Goal: Check status: Check status

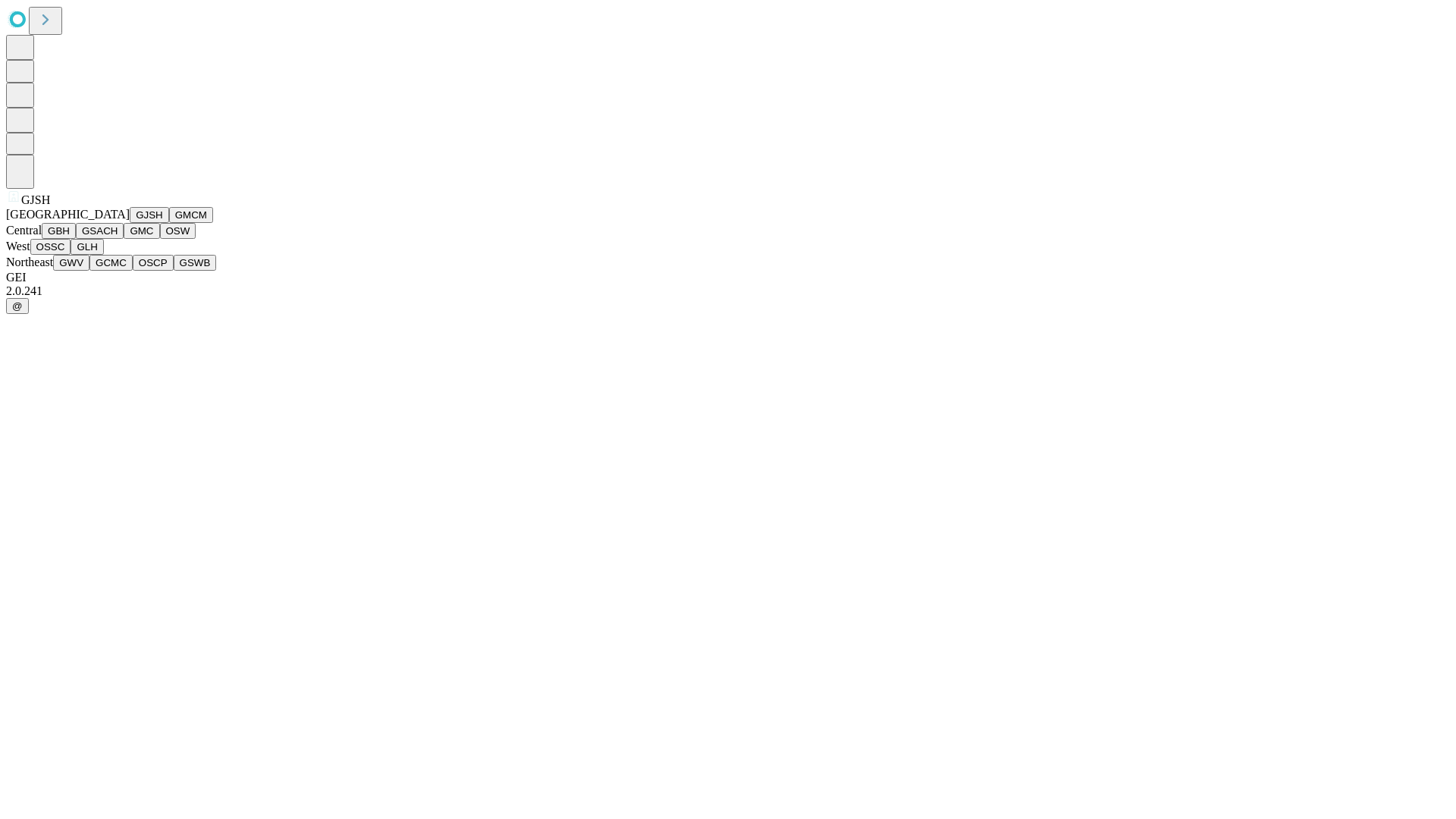
click at [130, 223] on button "GJSH" at bounding box center [149, 215] width 39 height 16
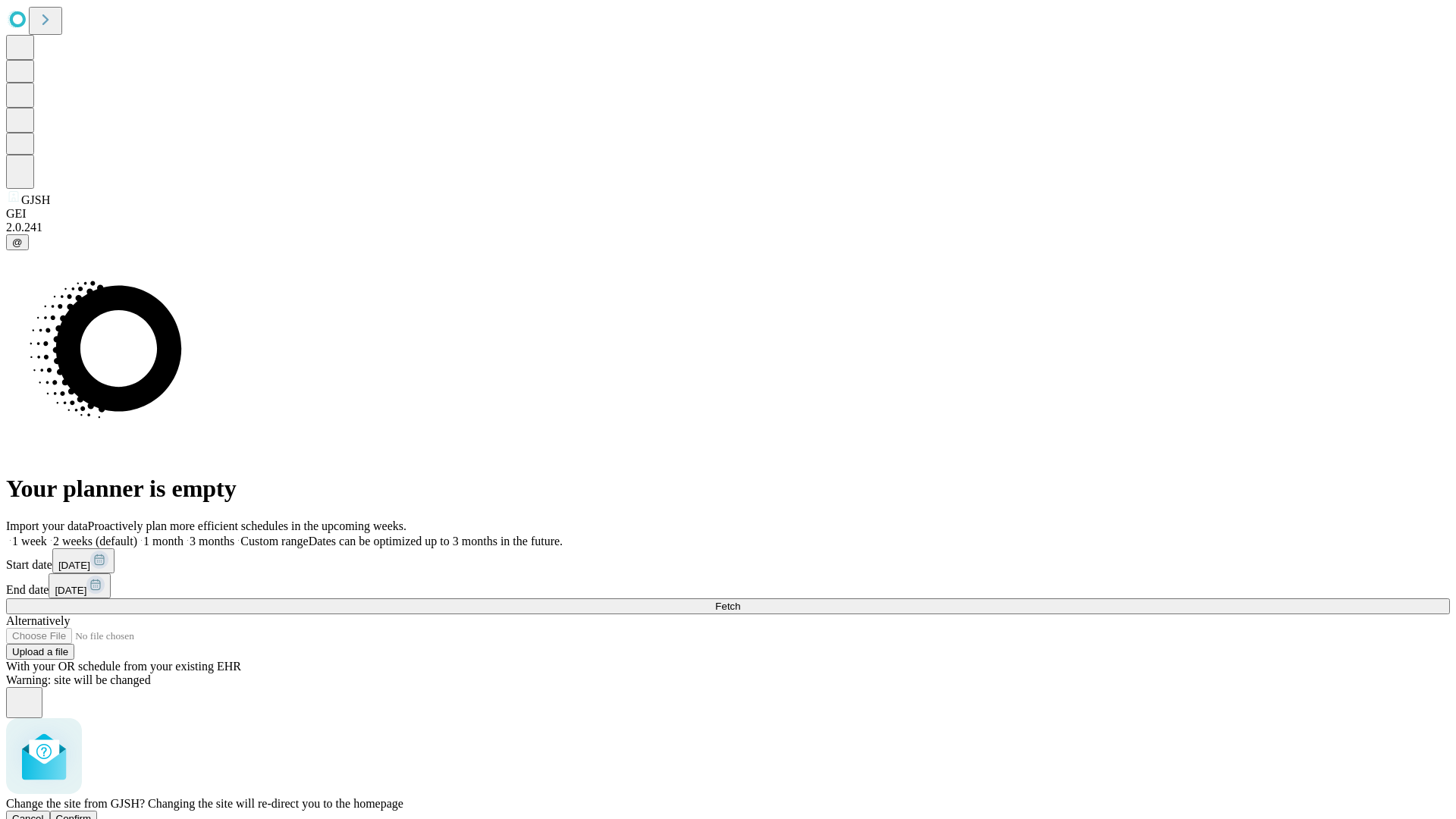
click at [92, 813] on span "Confirm" at bounding box center [74, 818] width 36 height 11
click at [183, 534] on label "1 month" at bounding box center [160, 540] width 46 height 13
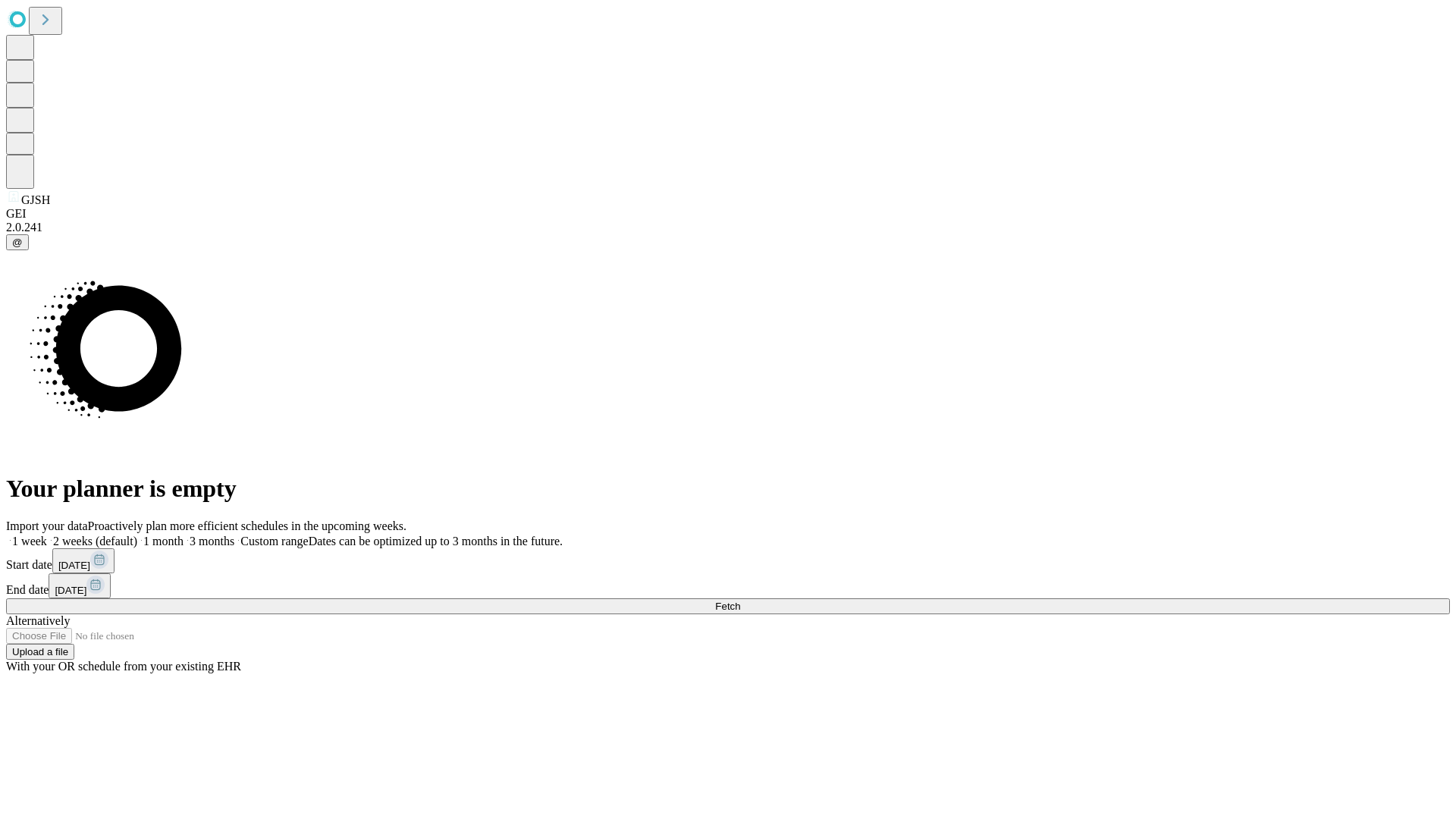
click at [740, 601] on span "Fetch" at bounding box center [727, 606] width 25 height 11
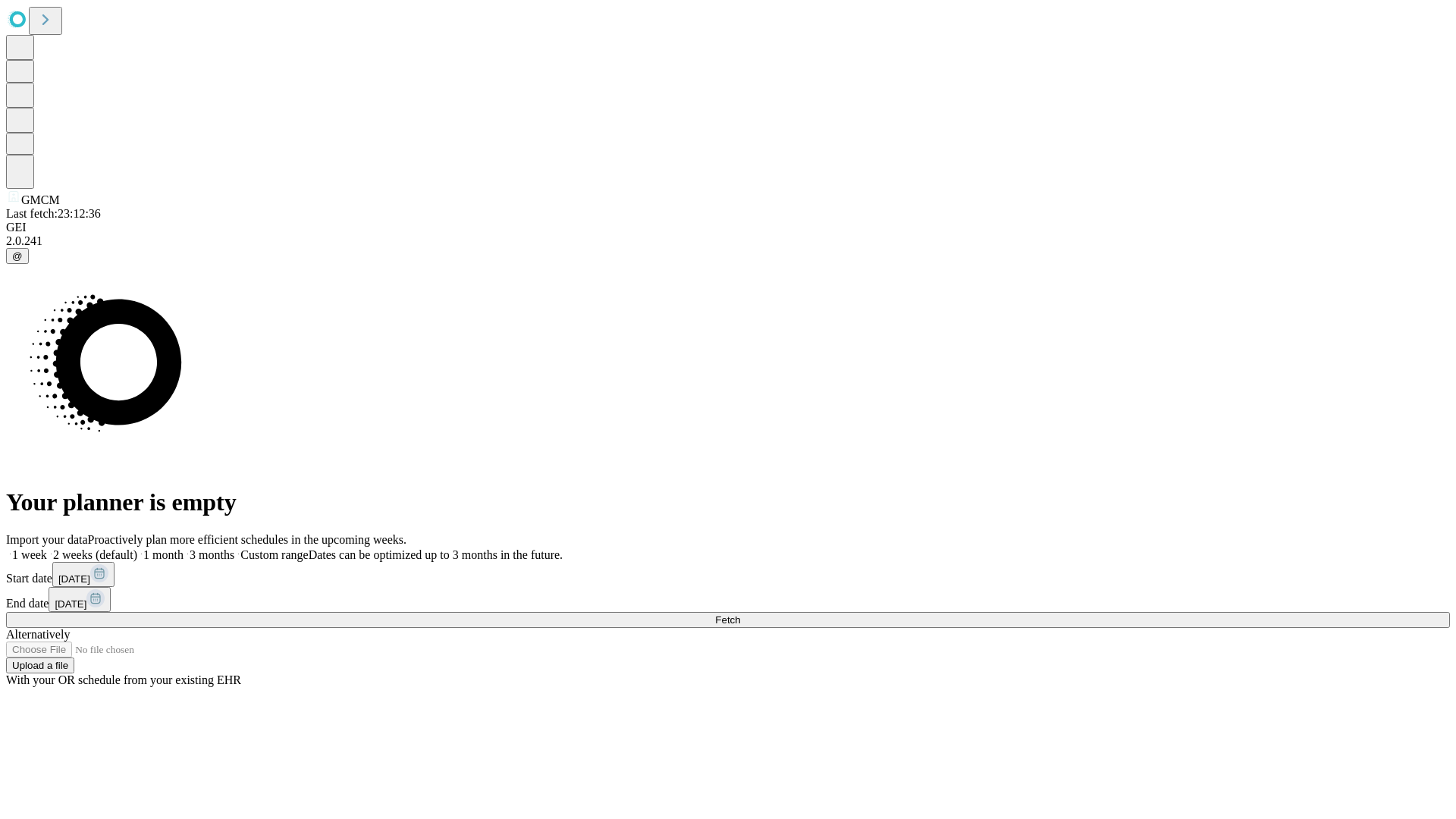
click at [183, 548] on label "1 month" at bounding box center [160, 554] width 46 height 13
click at [740, 614] on span "Fetch" at bounding box center [727, 620] width 25 height 11
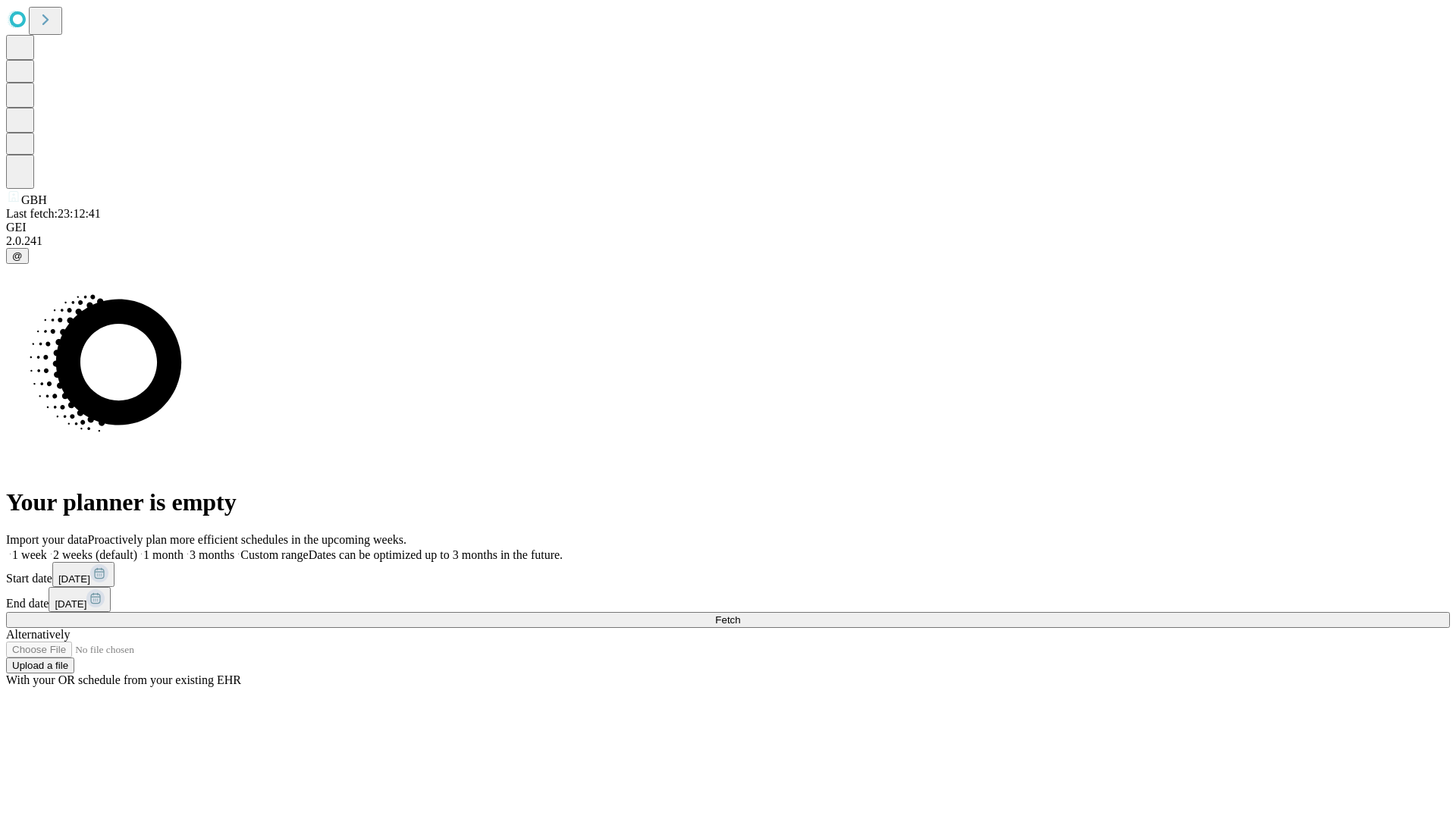
click at [740, 614] on span "Fetch" at bounding box center [727, 620] width 25 height 11
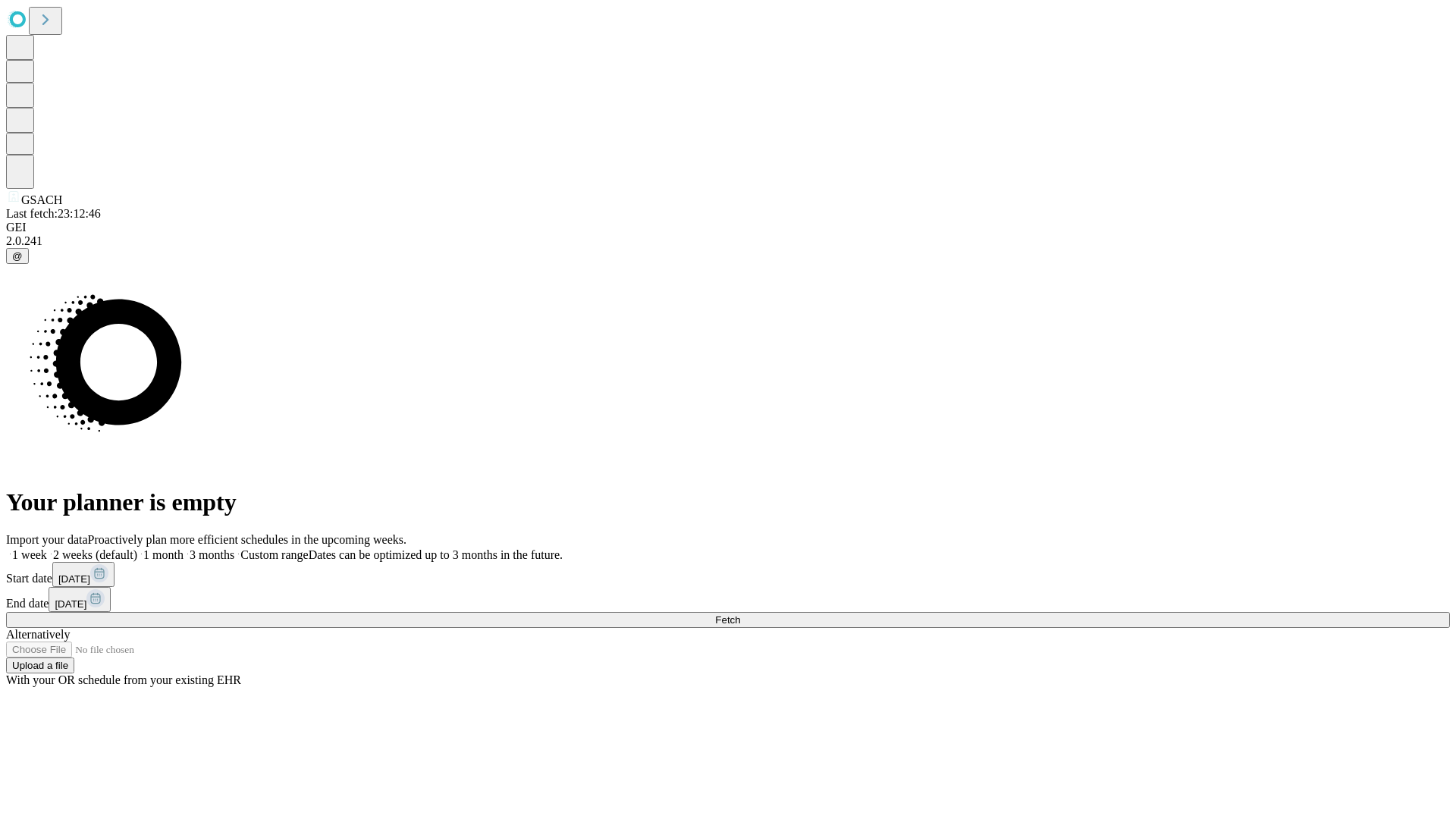
click at [183, 548] on label "1 month" at bounding box center [160, 554] width 46 height 13
click at [740, 614] on span "Fetch" at bounding box center [727, 620] width 25 height 11
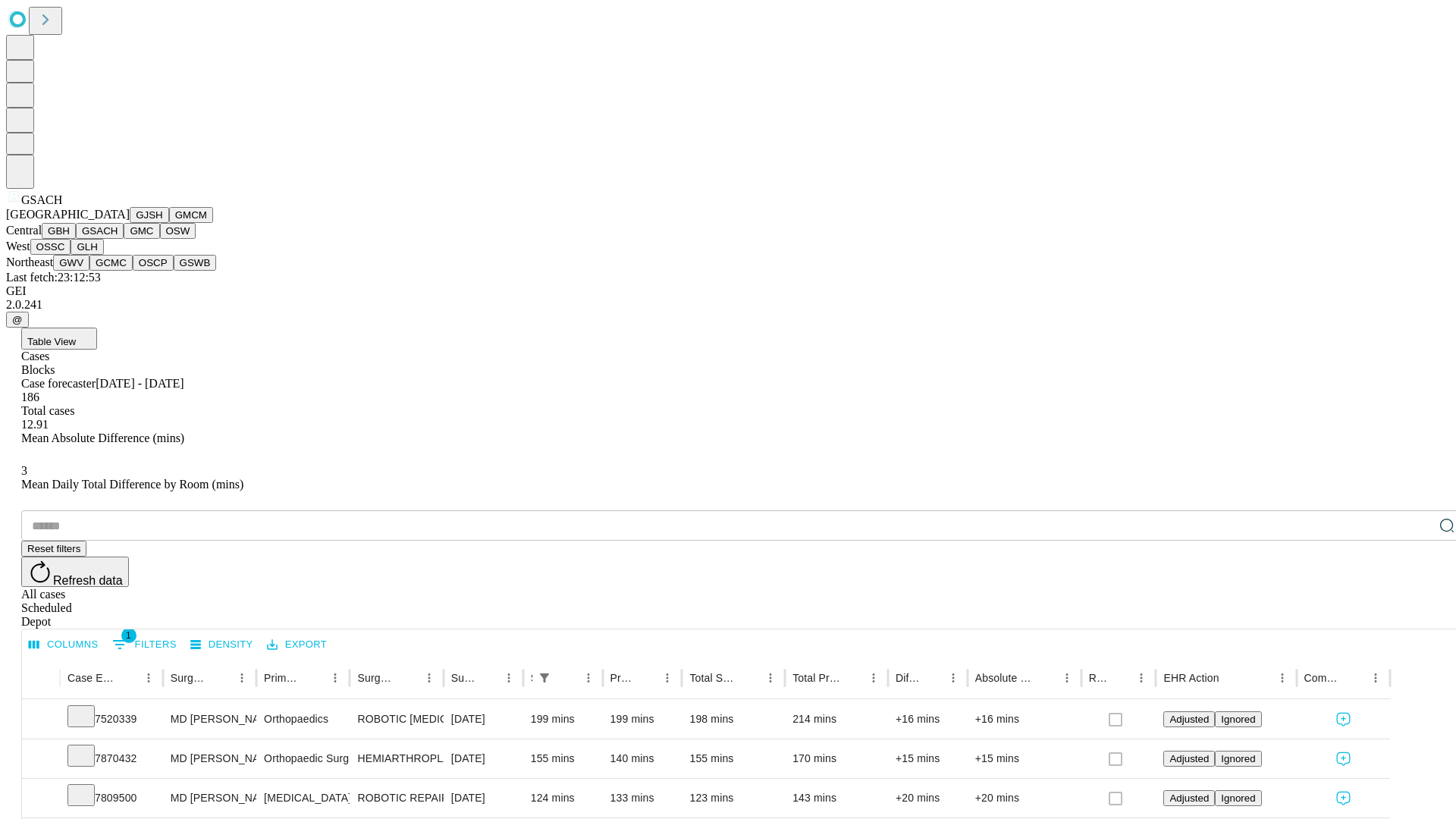
click at [124, 239] on button "GMC" at bounding box center [142, 231] width 36 height 16
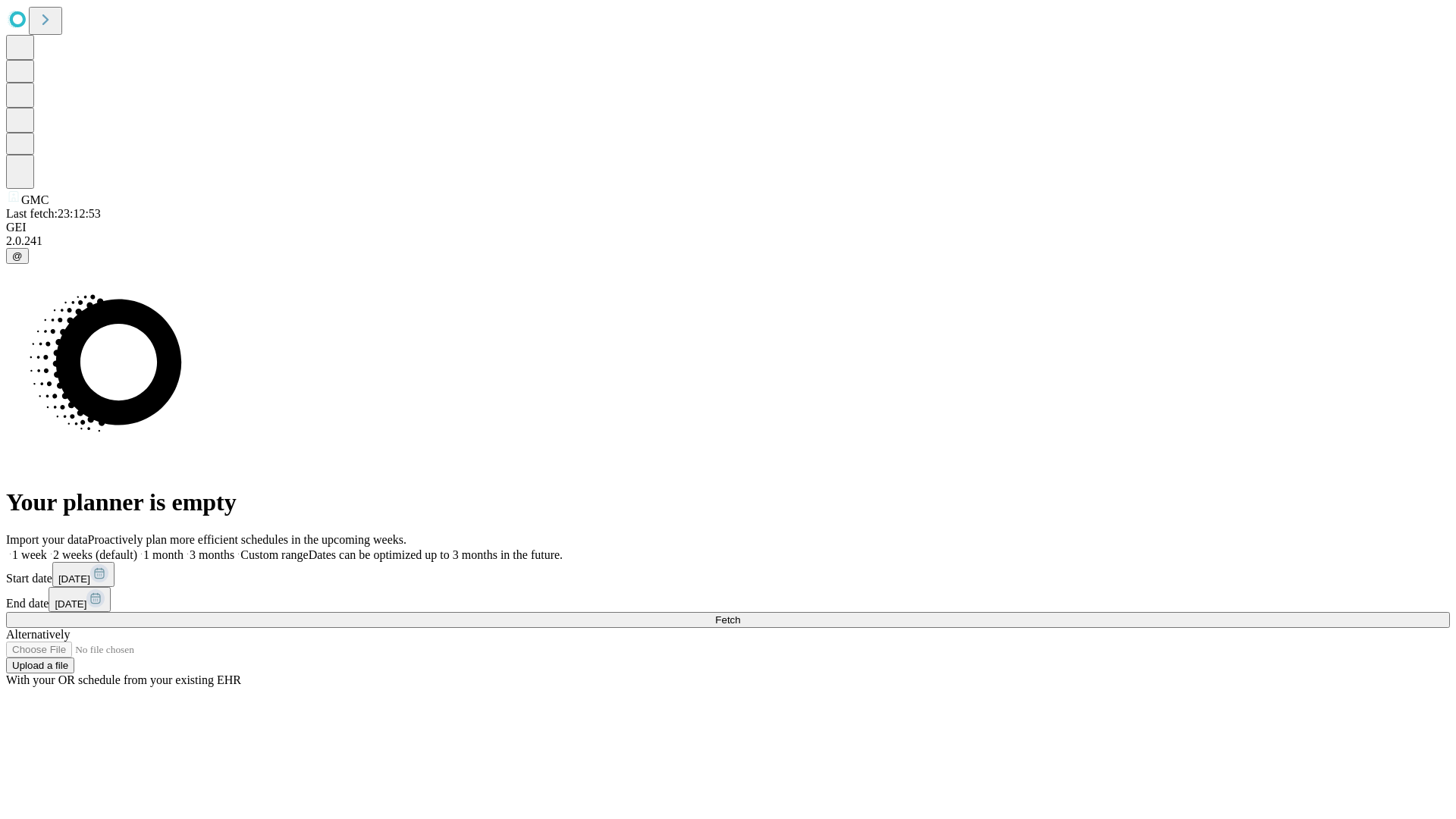
click at [183, 548] on label "1 month" at bounding box center [160, 554] width 46 height 13
click at [740, 614] on span "Fetch" at bounding box center [727, 620] width 25 height 11
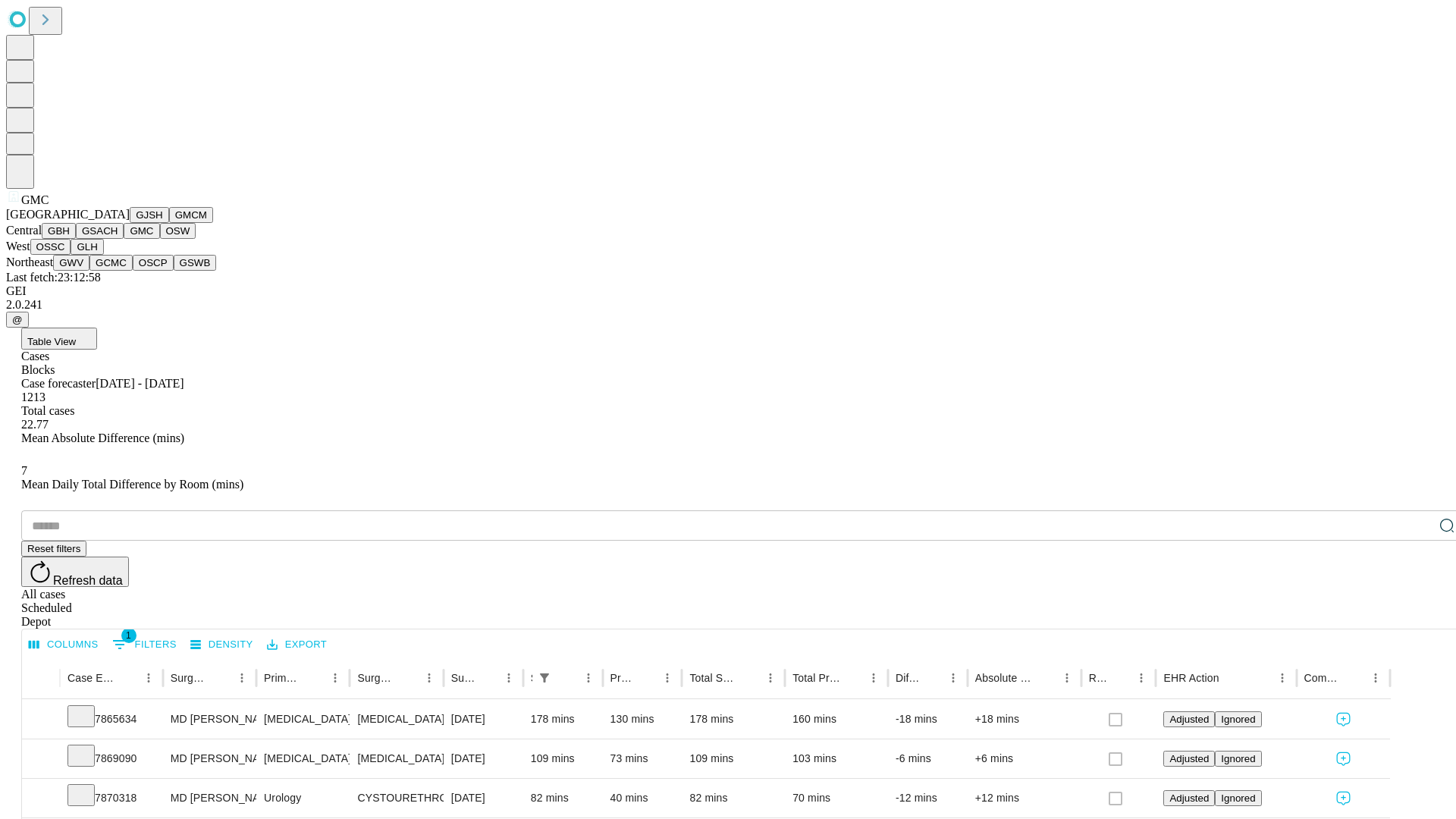
click at [160, 239] on button "OSW" at bounding box center [178, 231] width 37 height 16
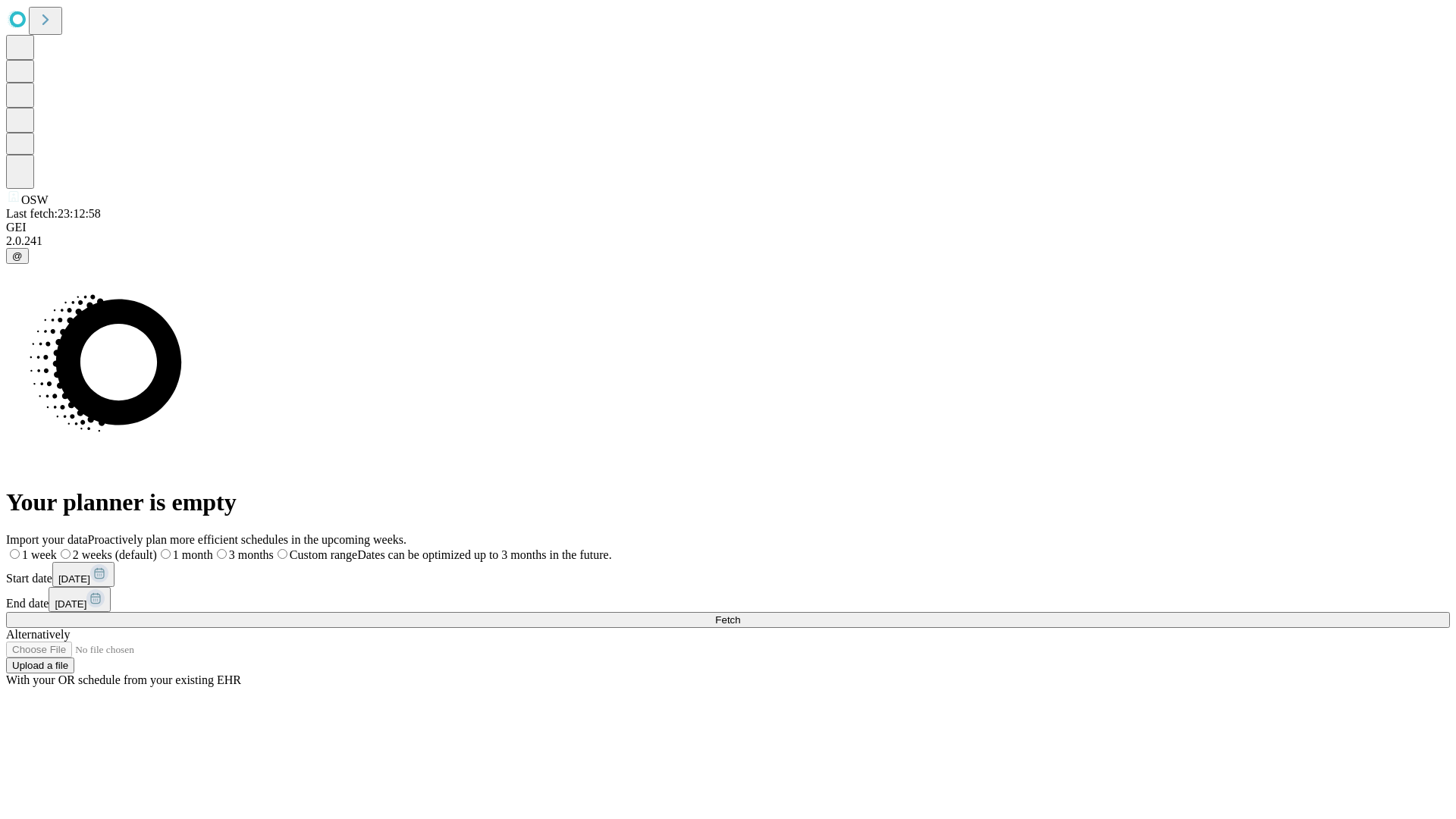
click at [213, 548] on label "1 month" at bounding box center [185, 554] width 56 height 13
click at [740, 614] on span "Fetch" at bounding box center [727, 620] width 25 height 11
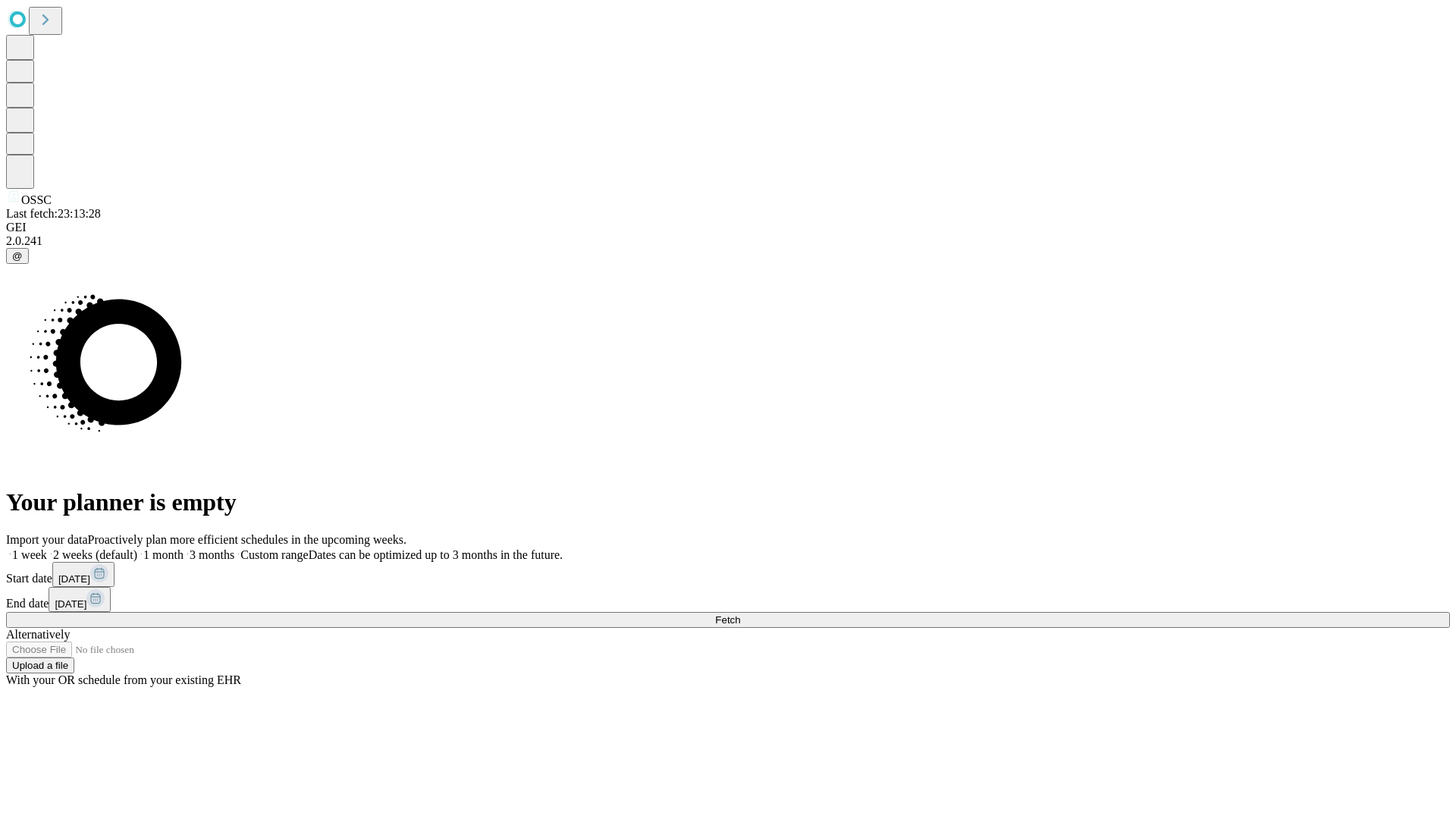
click at [183, 548] on label "1 month" at bounding box center [160, 554] width 46 height 13
click at [740, 614] on span "Fetch" at bounding box center [727, 620] width 25 height 11
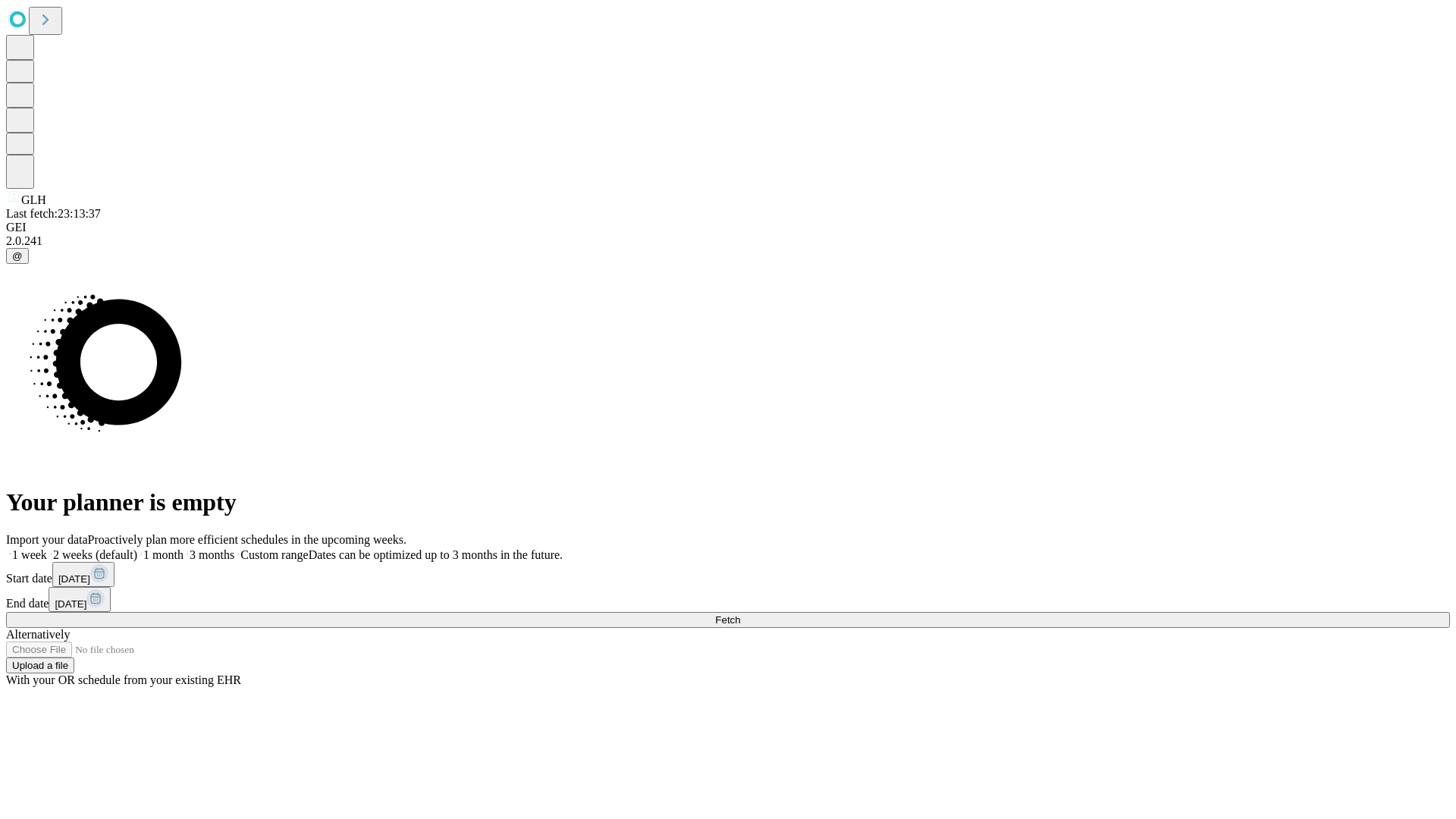
click at [183, 548] on label "1 month" at bounding box center [160, 554] width 46 height 13
click at [740, 614] on span "Fetch" at bounding box center [727, 620] width 25 height 11
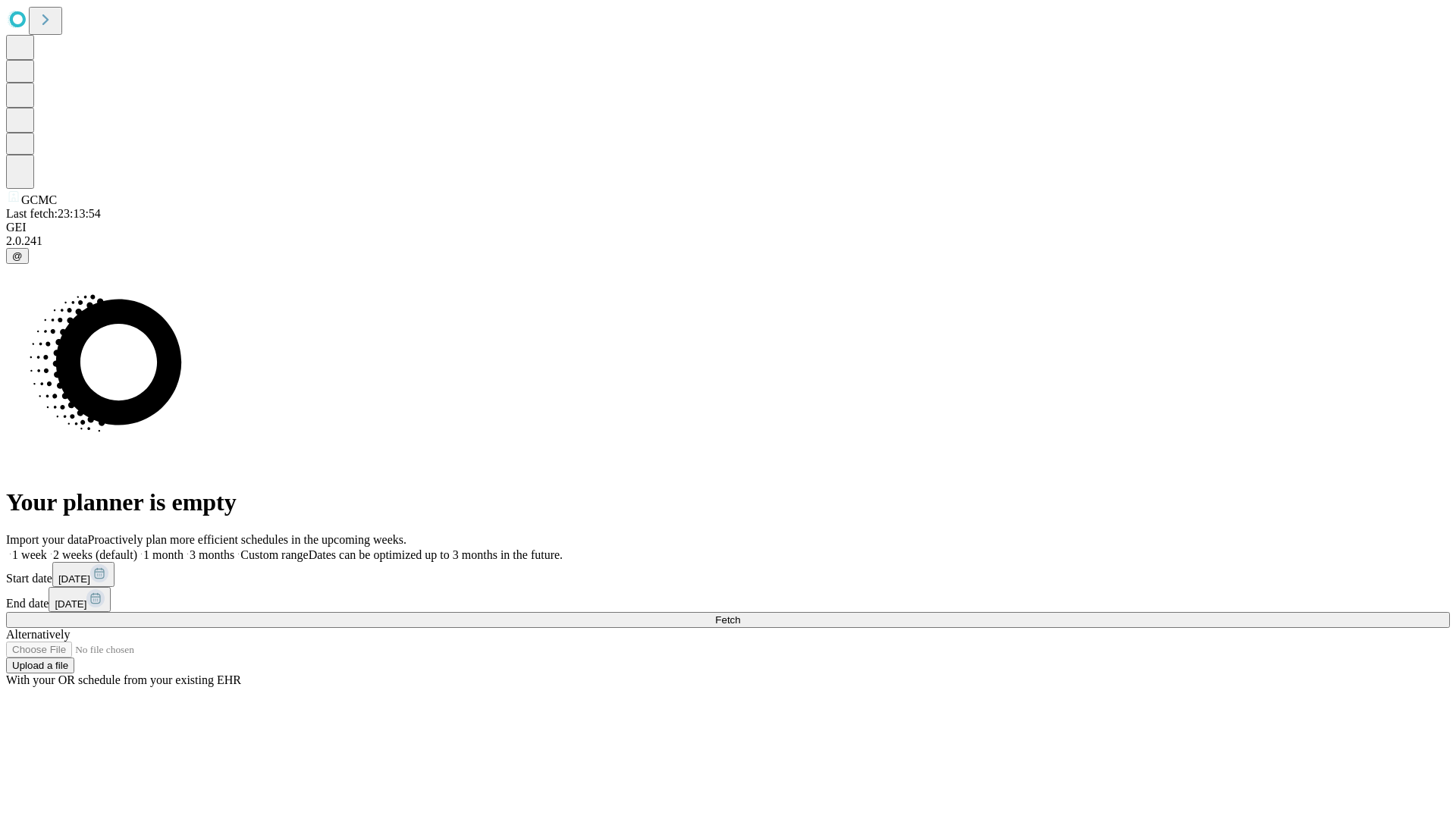
click at [740, 614] on span "Fetch" at bounding box center [727, 620] width 25 height 11
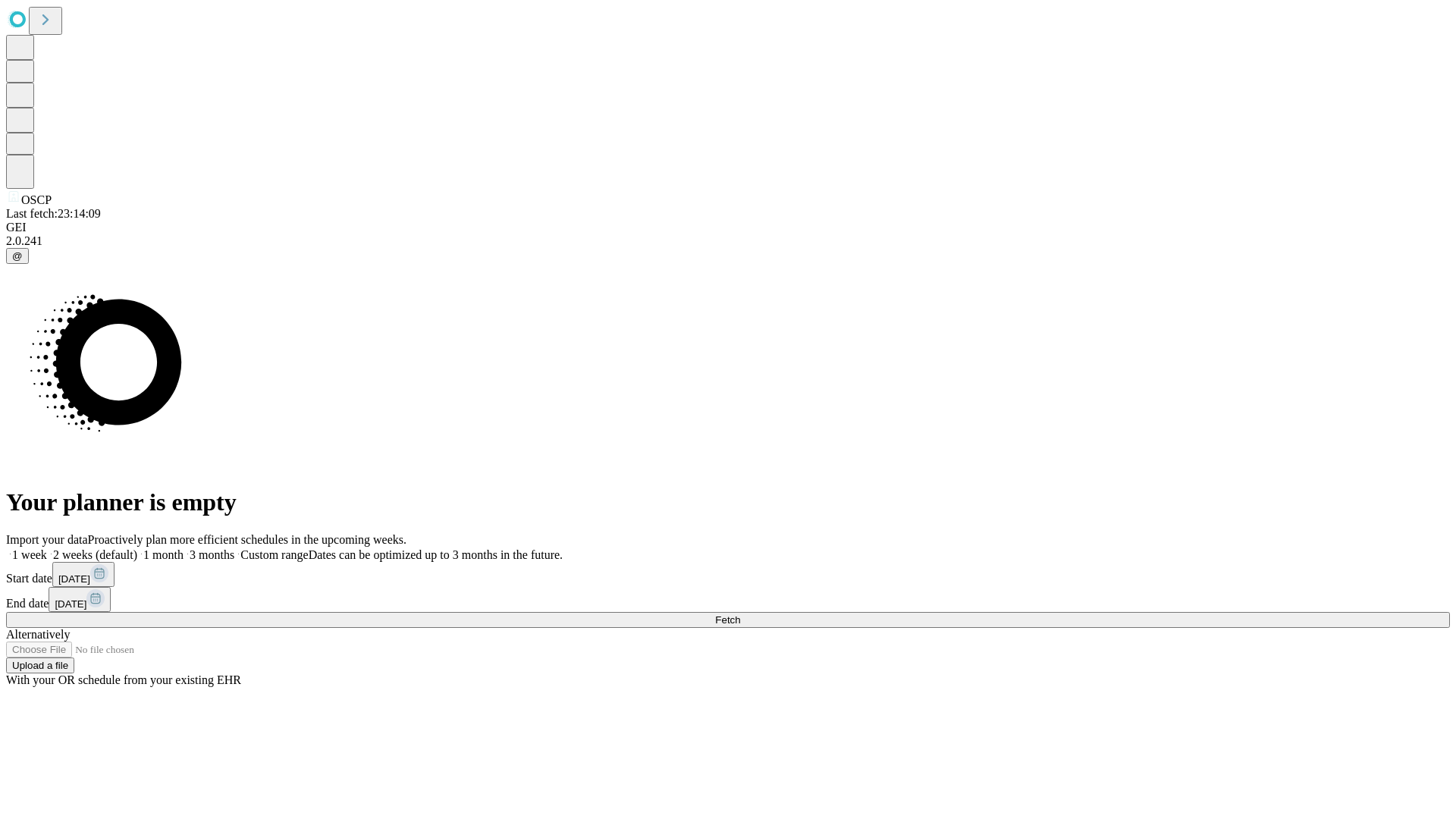
click at [183, 548] on label "1 month" at bounding box center [160, 554] width 46 height 13
click at [740, 614] on span "Fetch" at bounding box center [727, 620] width 25 height 11
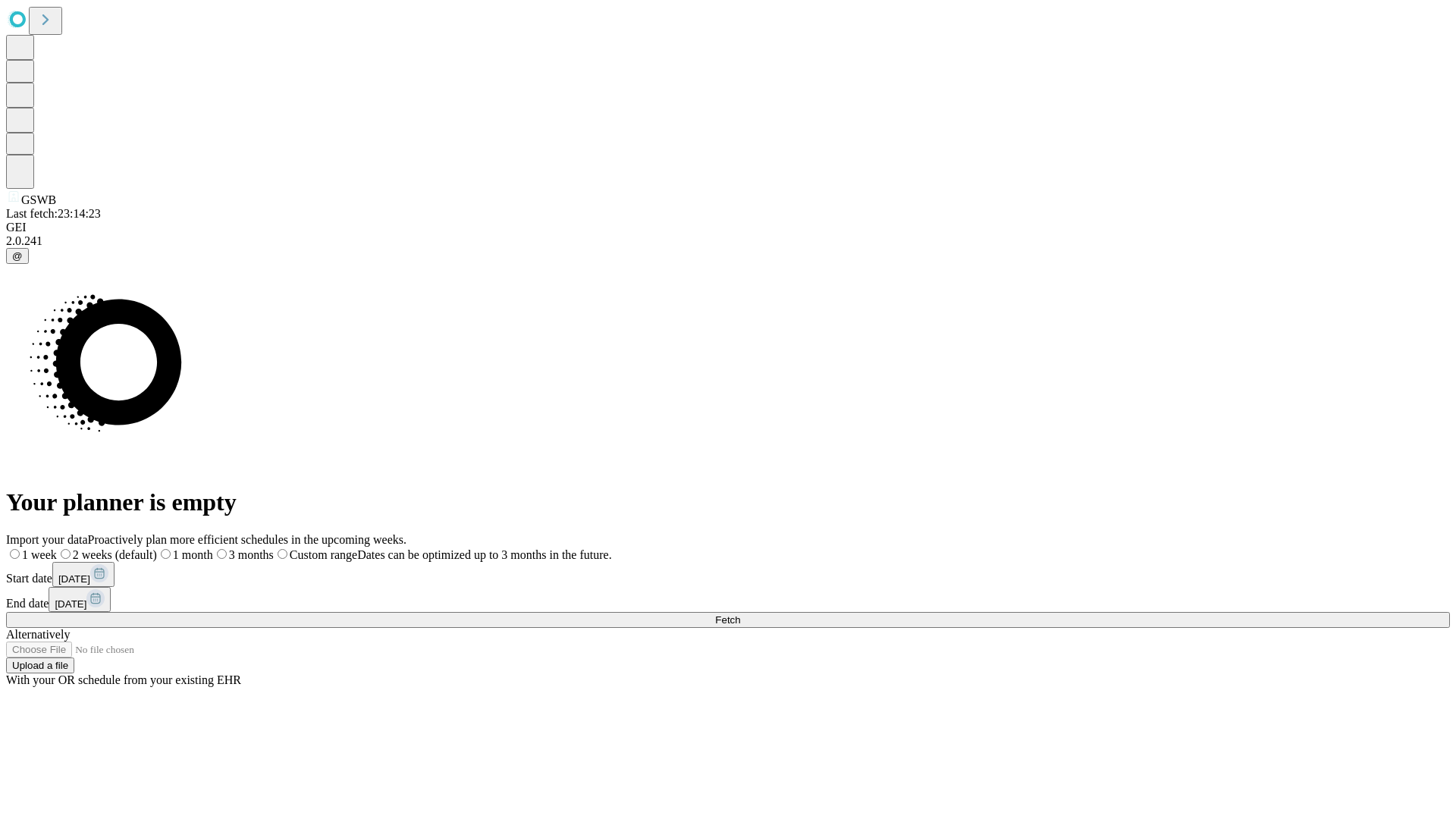
click at [213, 548] on label "1 month" at bounding box center [185, 554] width 56 height 13
click at [740, 614] on span "Fetch" at bounding box center [727, 620] width 25 height 11
